Goal: Transaction & Acquisition: Purchase product/service

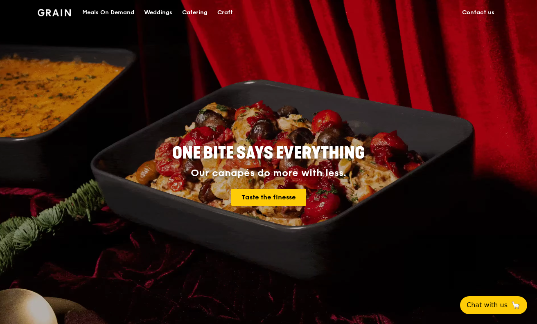
click at [111, 13] on div "Meals On Demand" at bounding box center [108, 12] width 52 height 25
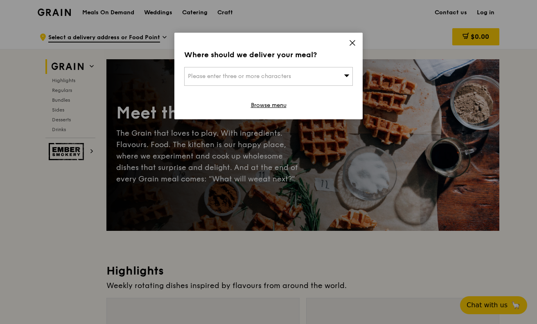
click at [279, 74] on span "Please enter three or more characters" at bounding box center [239, 76] width 103 height 7
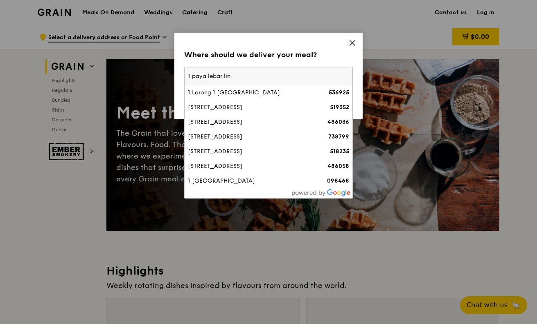
type input "1 paya lebar link"
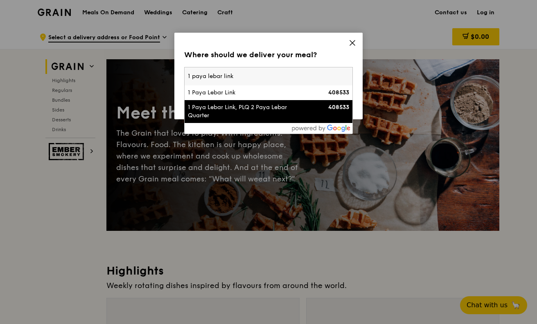
click at [236, 106] on div "1 Paya Lebar Link, PLQ 2 Paya Lebar Quarter" at bounding box center [248, 111] width 121 height 16
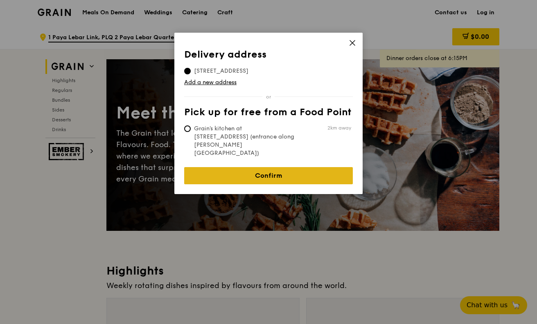
click at [244, 167] on link "Confirm" at bounding box center [268, 175] width 169 height 17
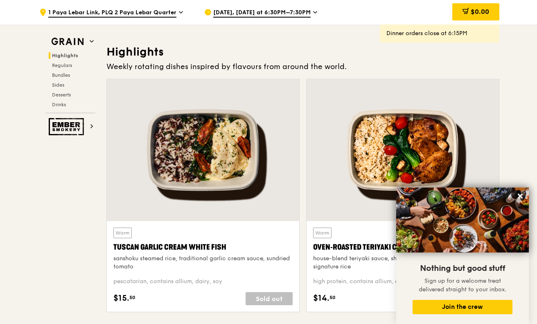
scroll to position [164, 0]
